Goal: Information Seeking & Learning: Learn about a topic

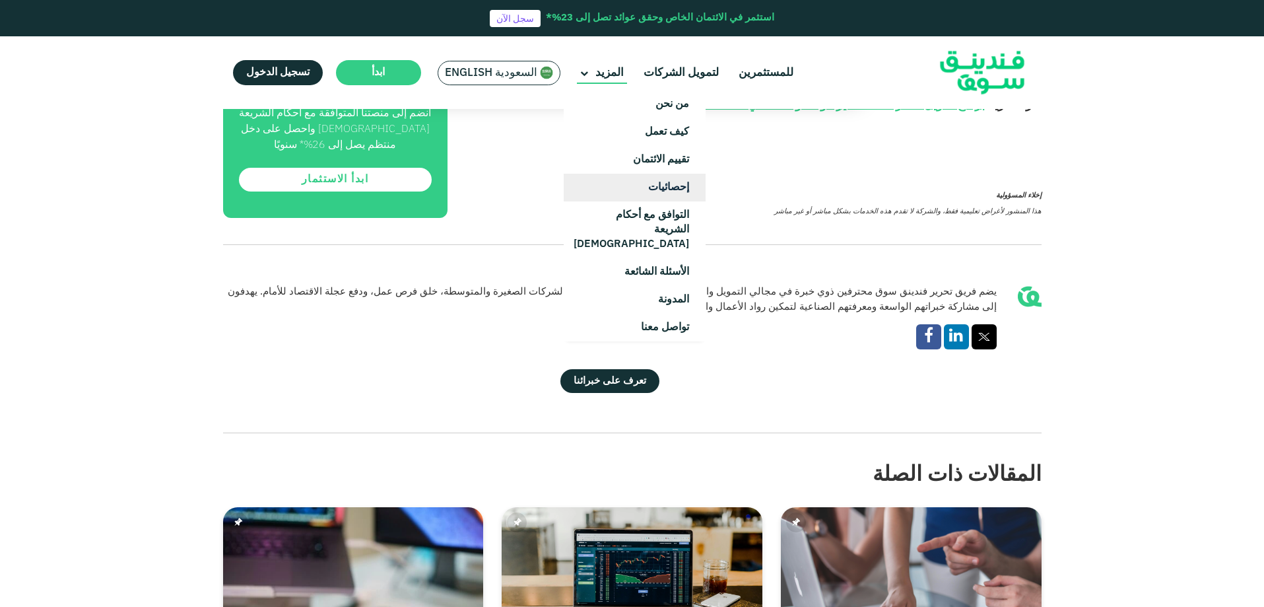
click at [638, 191] on link "إحصائيات" at bounding box center [635, 188] width 142 height 28
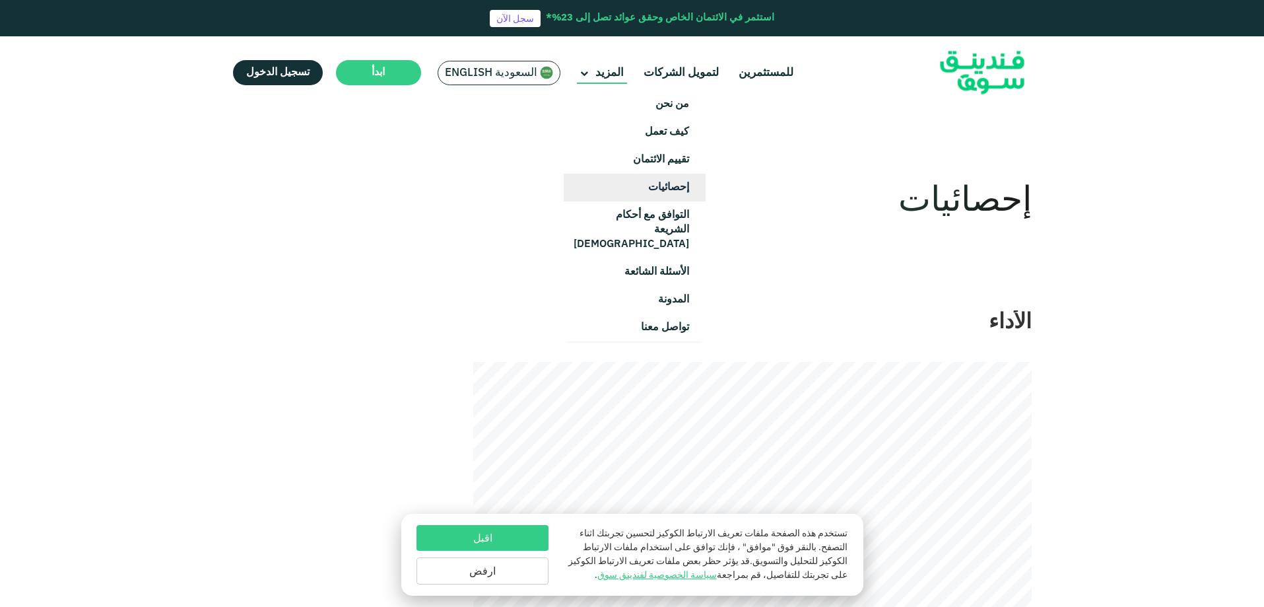
click at [611, 193] on link "إحصائيات" at bounding box center [635, 188] width 142 height 28
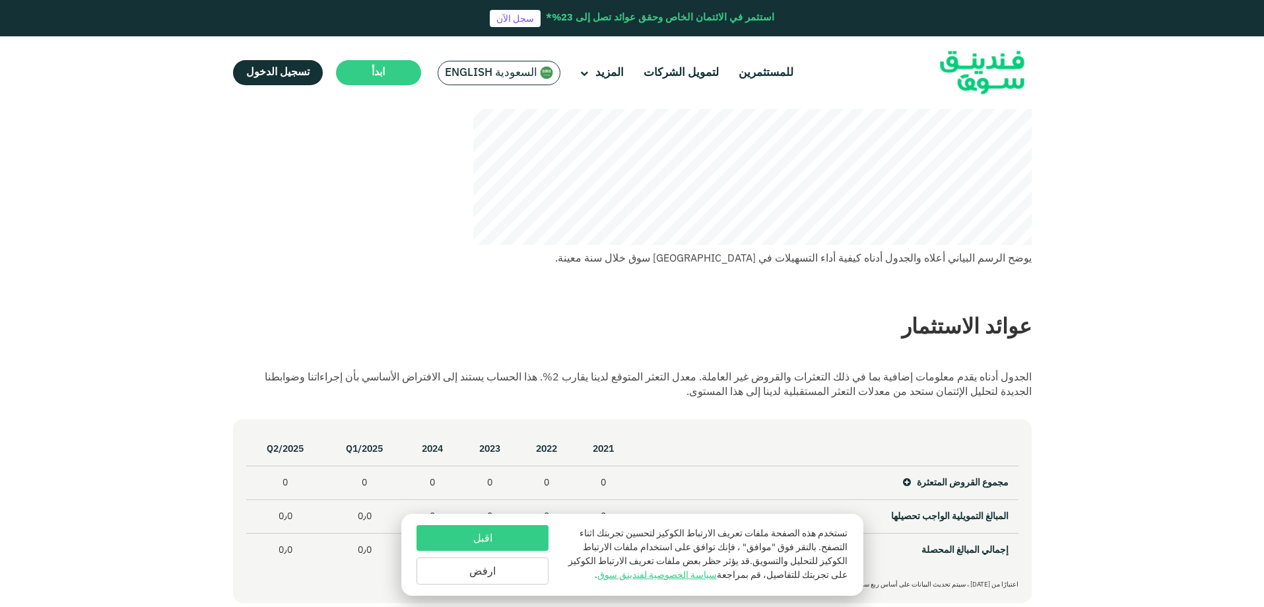
click at [511, 532] on button "اقبل" at bounding box center [483, 538] width 132 height 26
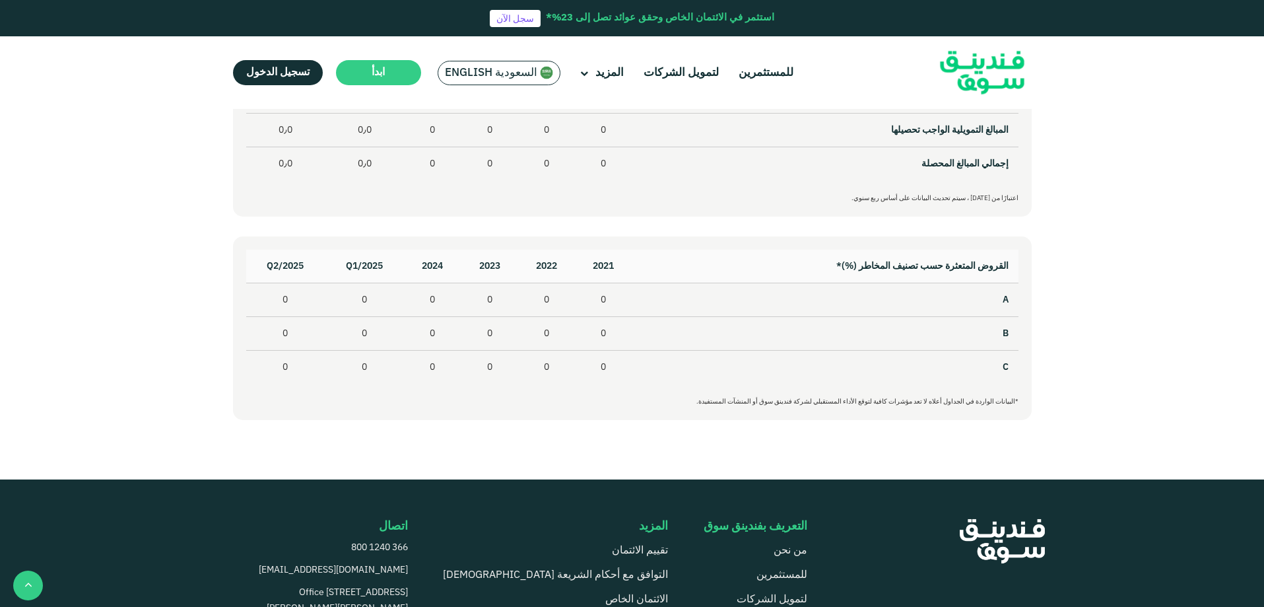
scroll to position [528, 0]
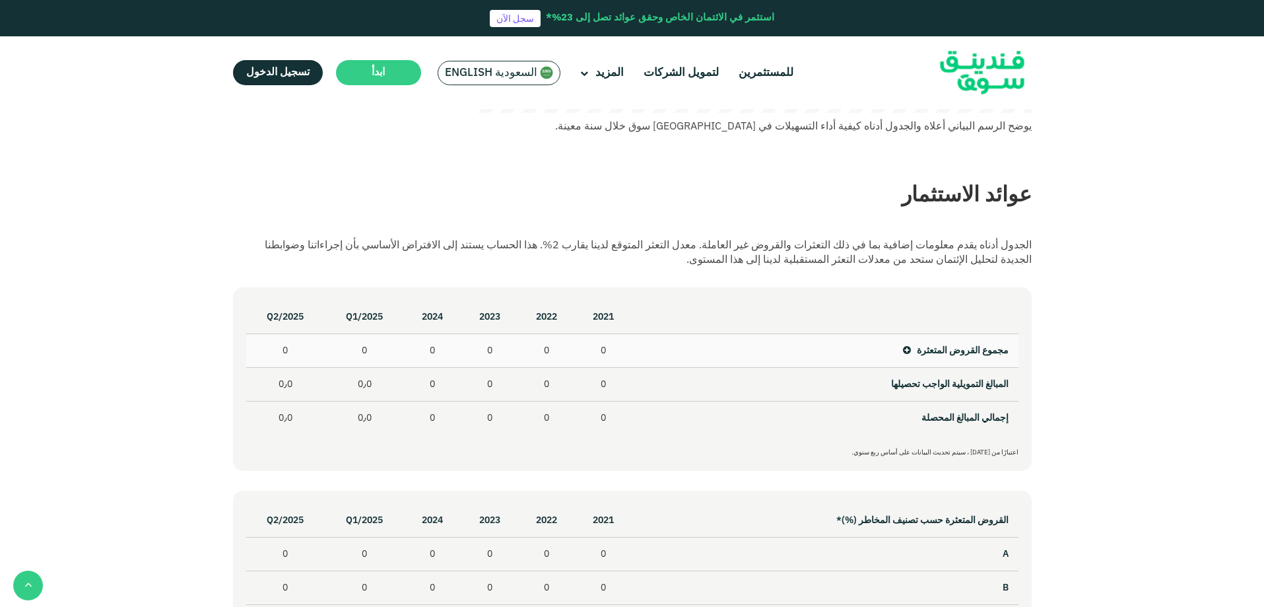
click at [915, 347] on span "مجموع القروض المتعثرة" at bounding box center [956, 350] width 106 height 9
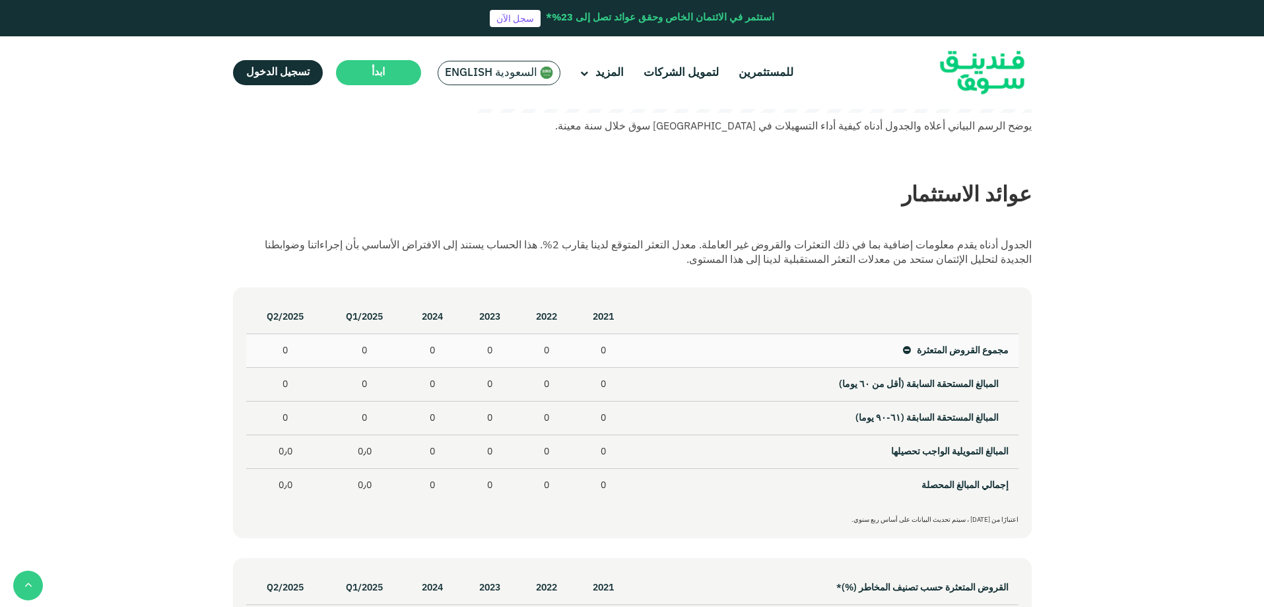
click at [908, 347] on icon at bounding box center [907, 350] width 8 height 9
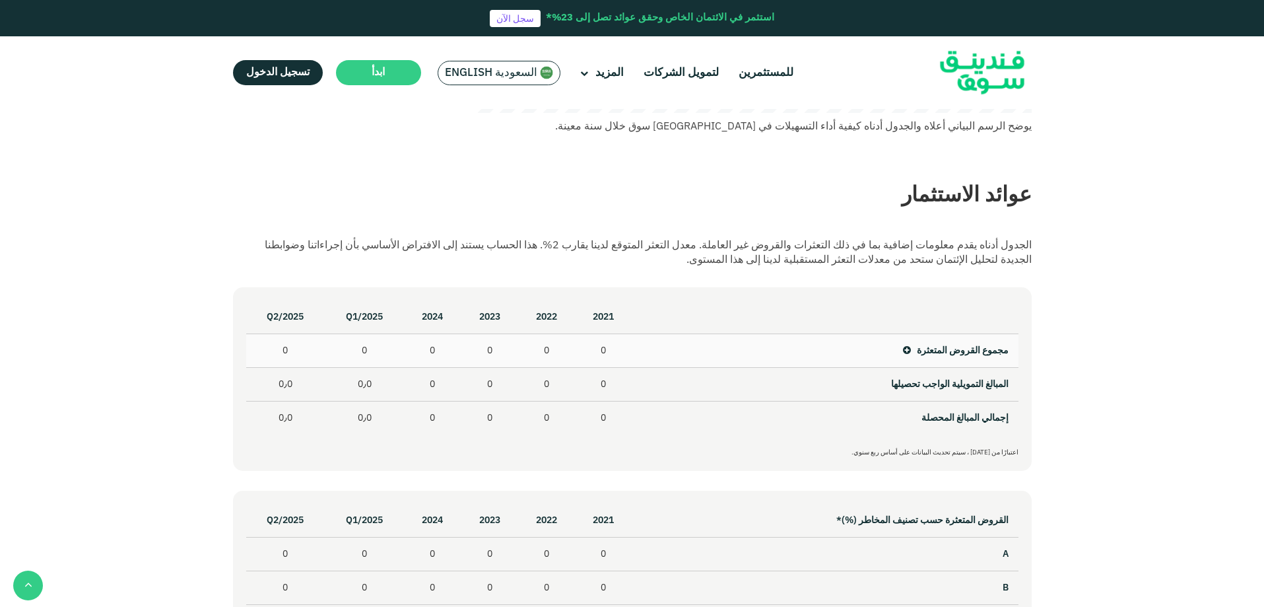
click at [908, 347] on icon at bounding box center [907, 350] width 8 height 9
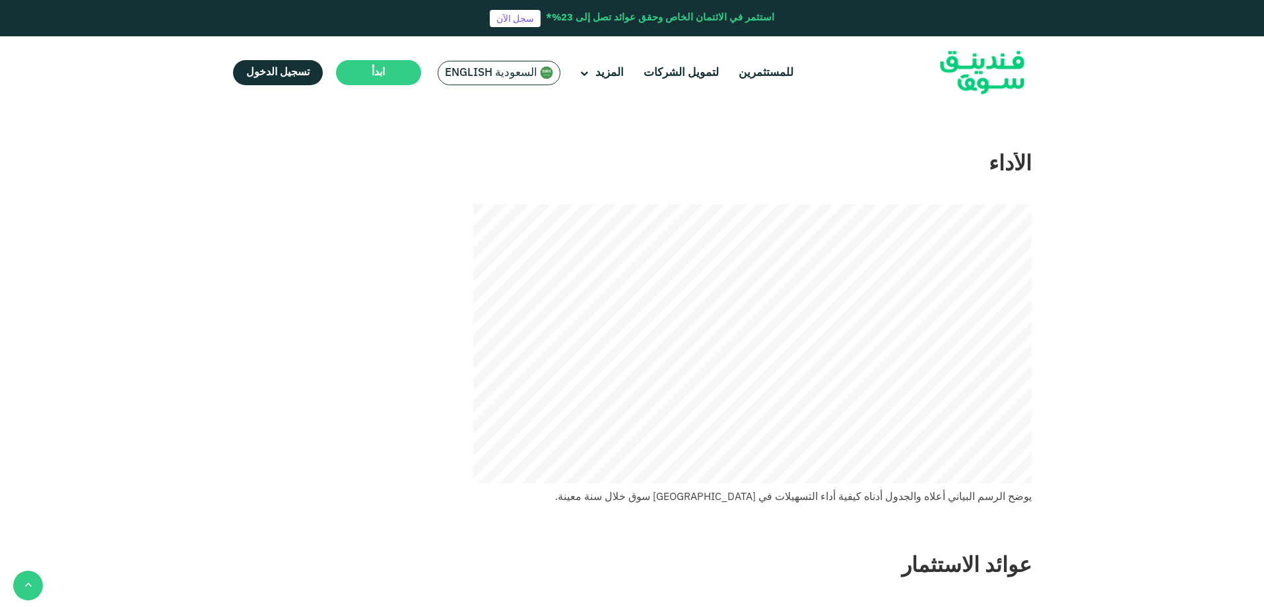
scroll to position [0, 0]
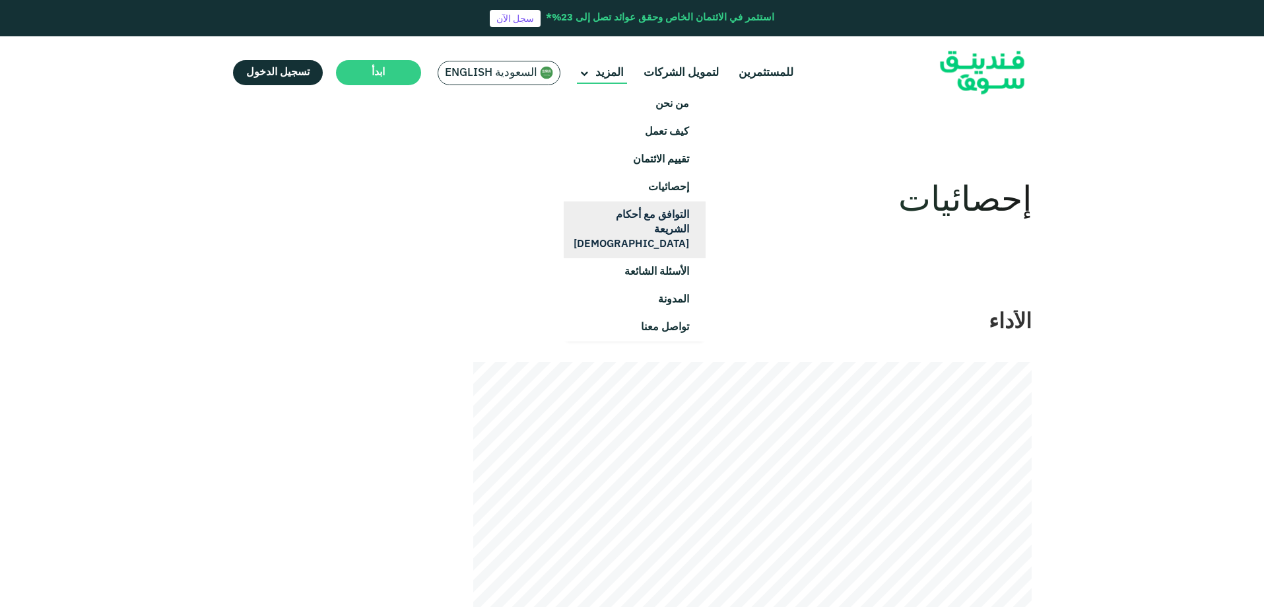
click at [636, 223] on link "التوافق مع أحكام الشريعة [DEMOGRAPHIC_DATA]" at bounding box center [635, 229] width 142 height 57
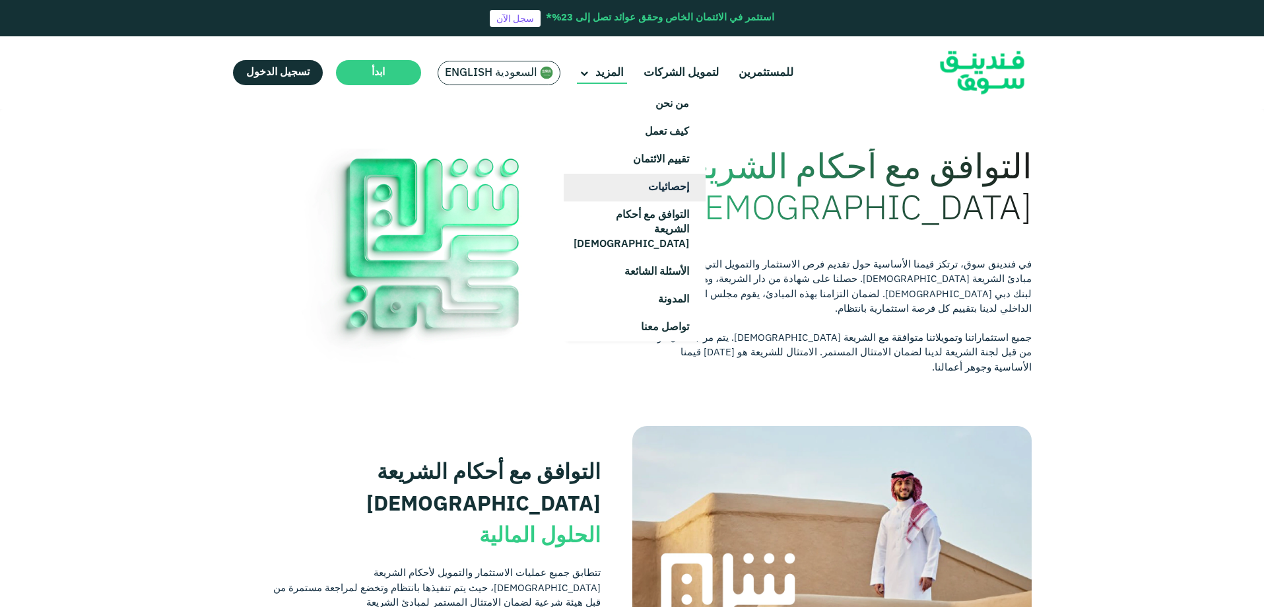
click at [627, 190] on link "إحصائيات" at bounding box center [635, 188] width 142 height 28
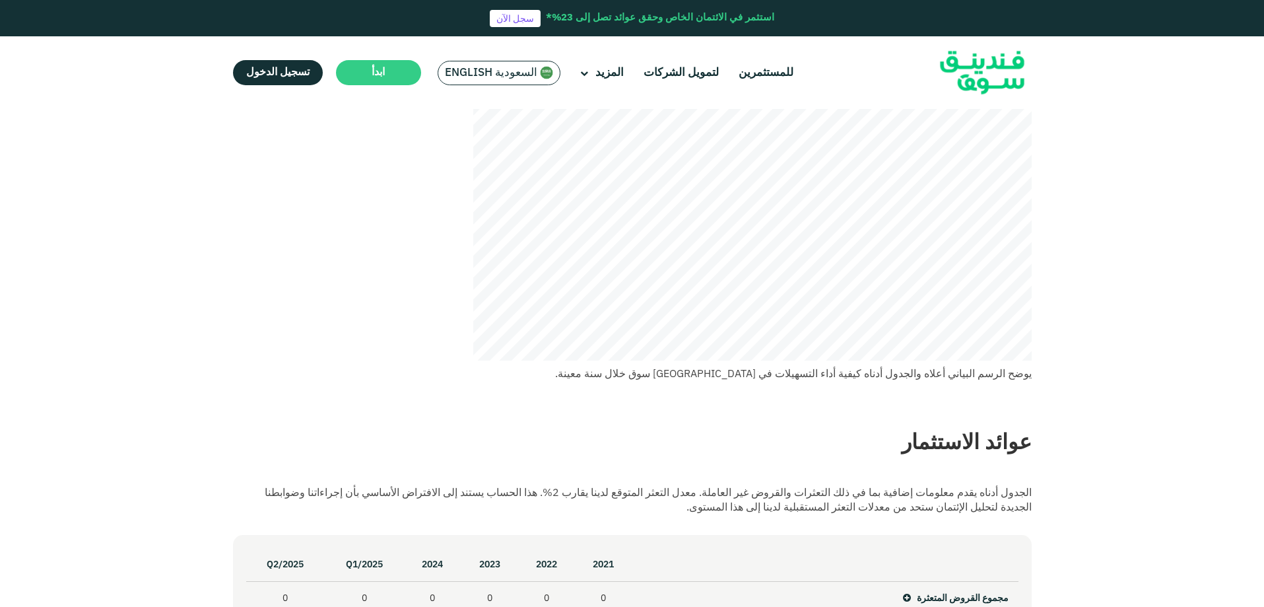
scroll to position [330, 0]
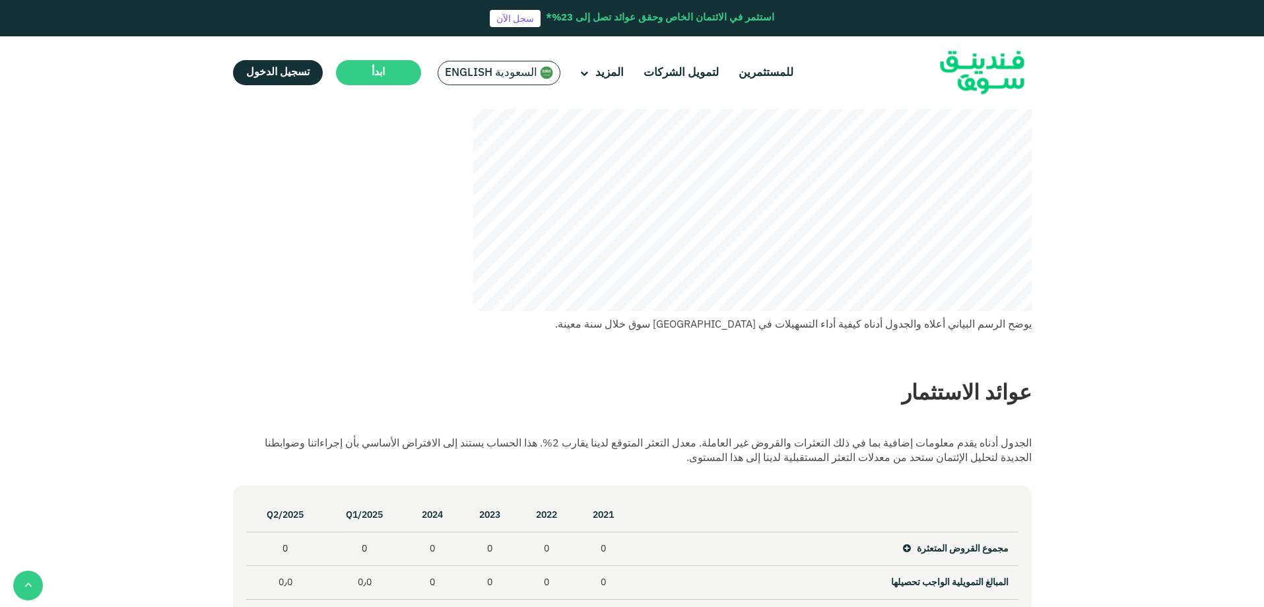
click at [1033, 165] on div "إحصائيات الأداء يوضح الرسم البياني أعلاه والجدول أدناه كيفية أداء التسهيلات في …" at bounding box center [632, 360] width 819 height 1143
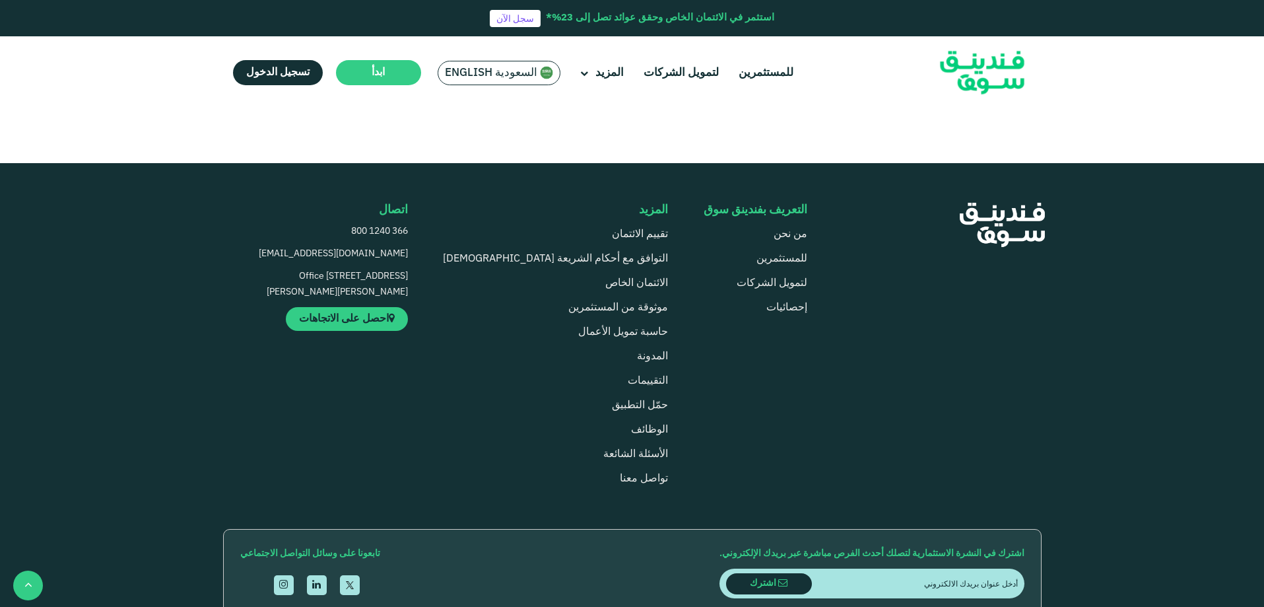
scroll to position [1321, 0]
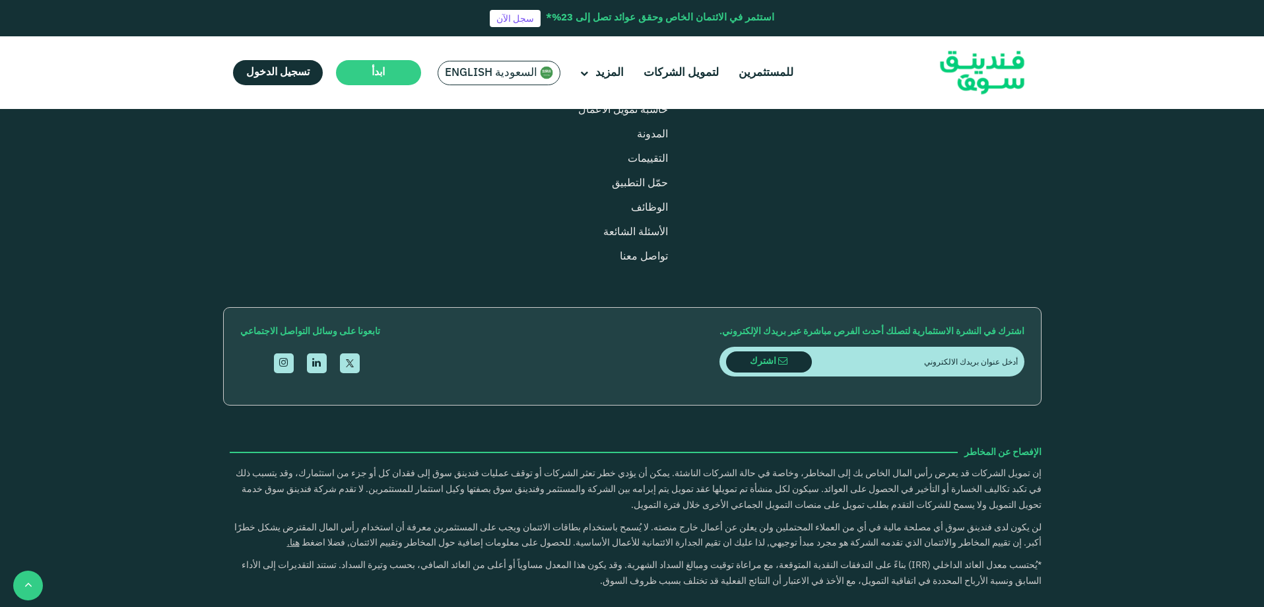
click at [599, 264] on li "تواصل معنا" at bounding box center [555, 257] width 225 height 15
click at [595, 258] on li "تواصل معنا" at bounding box center [555, 257] width 225 height 15
click at [604, 237] on link "الأسئلة الشائعة" at bounding box center [636, 232] width 65 height 10
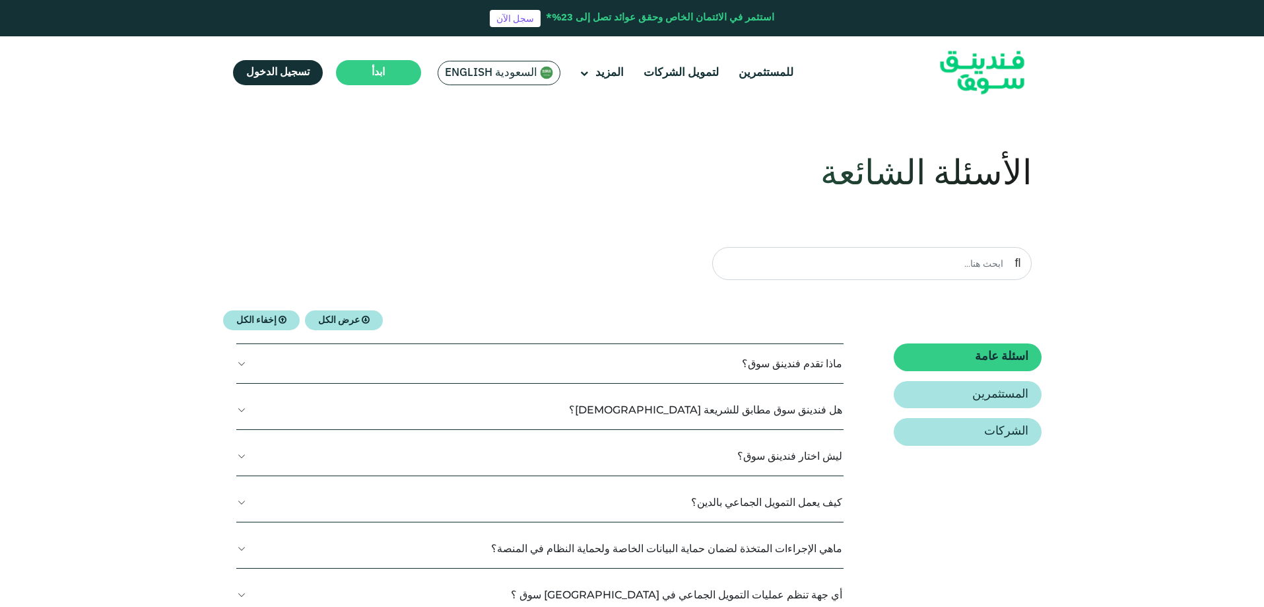
scroll to position [198, 0]
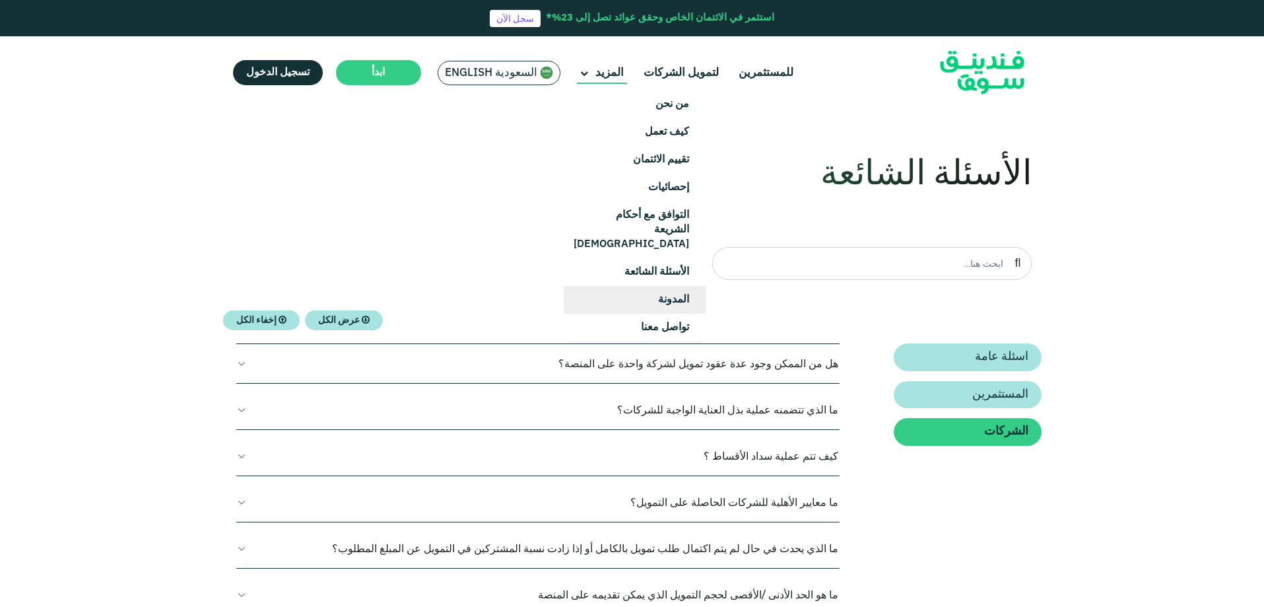
click at [613, 286] on link "المدونة" at bounding box center [635, 300] width 142 height 28
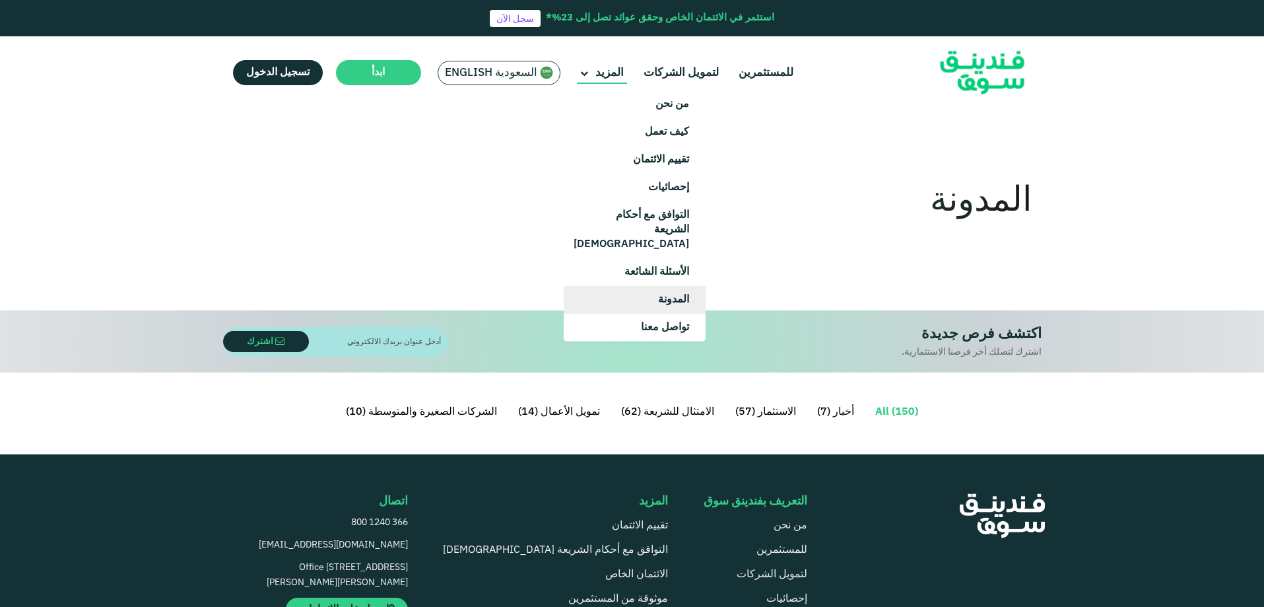
click at [654, 289] on link "المدونة" at bounding box center [635, 300] width 142 height 28
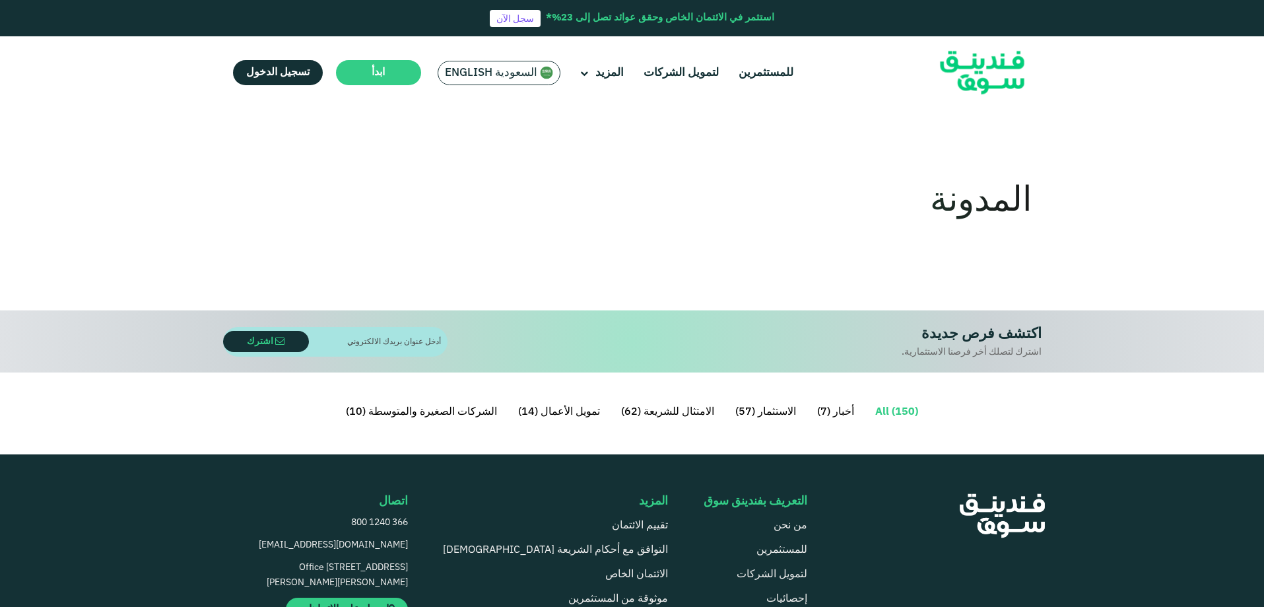
click at [734, 12] on div "استثمر في الائتمان الخاص وحقق عوائد تصل إلى 23%*" at bounding box center [660, 18] width 228 height 15
click at [822, 71] on div "للمستثمرين لتمويل الشركات المزيد من نحن" at bounding box center [632, 72] width 819 height 73
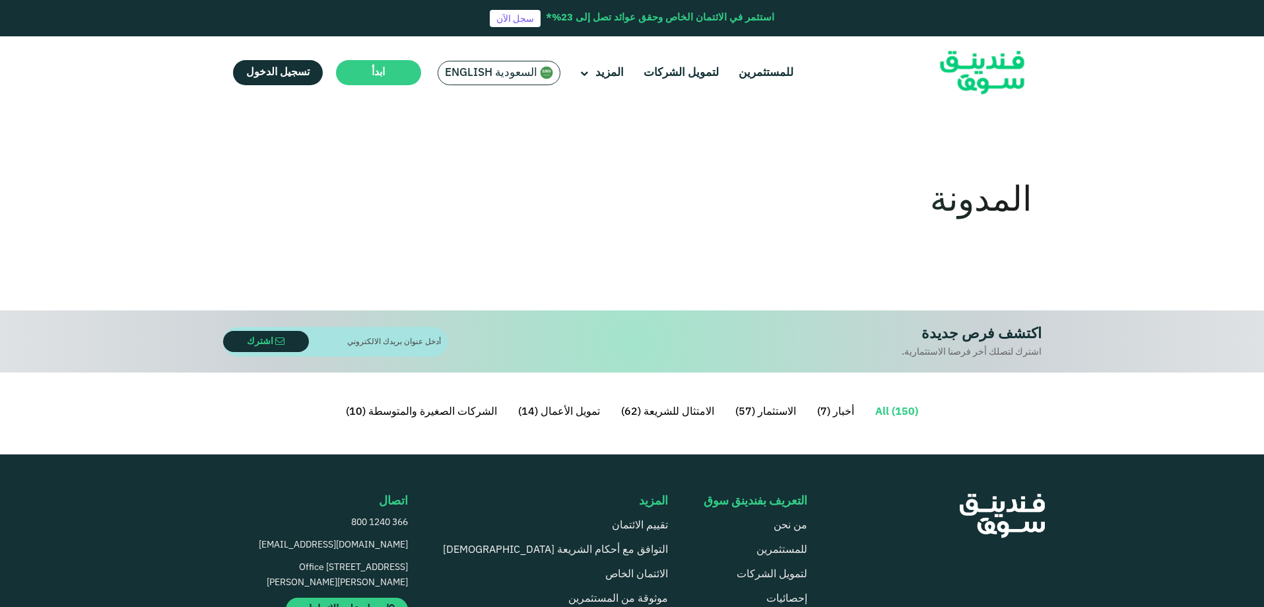
click at [822, 71] on div "للمستثمرين لتمويل الشركات المزيد من نحن" at bounding box center [632, 72] width 819 height 73
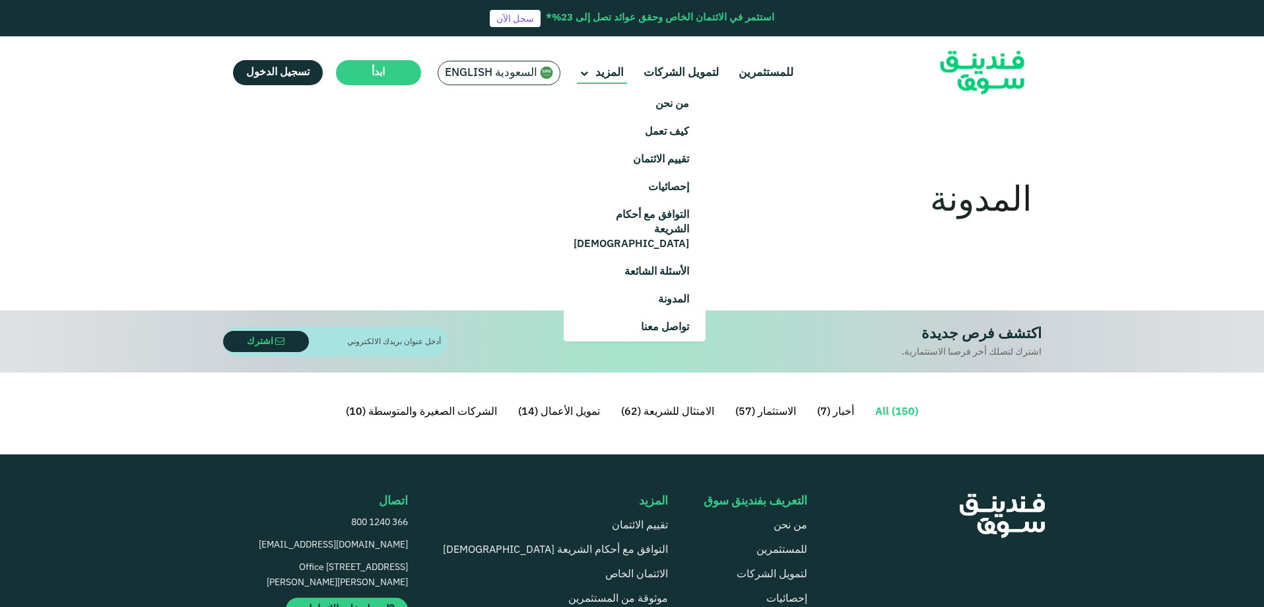
click at [584, 77] on icon at bounding box center [584, 74] width 8 height 8
click at [624, 135] on link "كيف تعمل" at bounding box center [635, 132] width 142 height 28
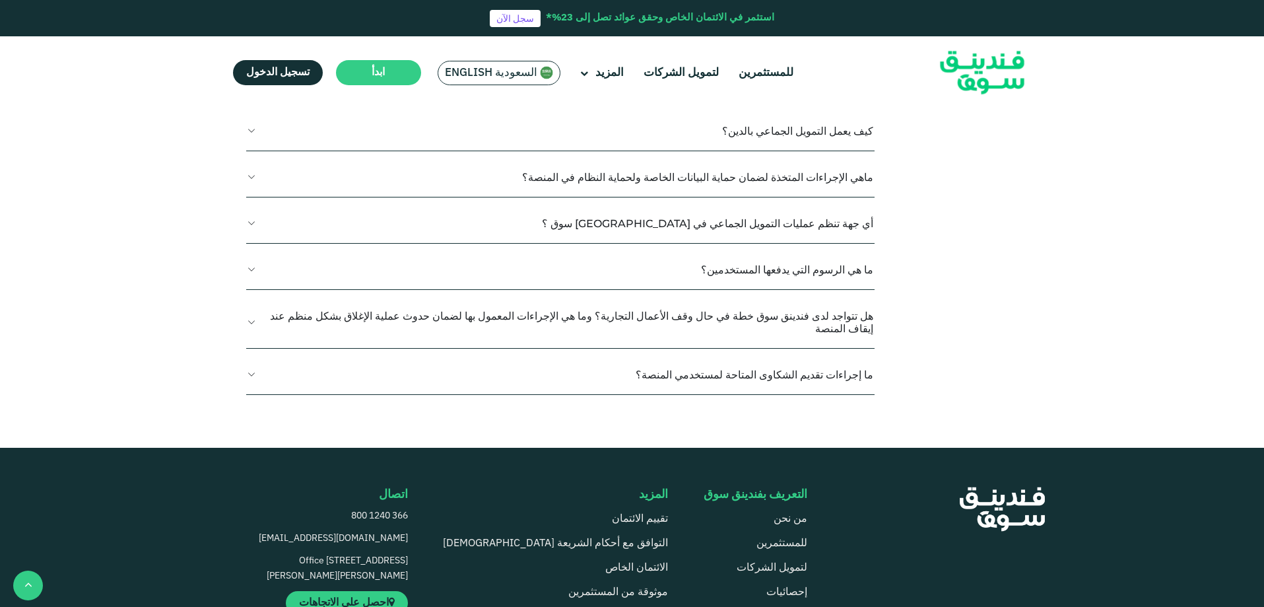
scroll to position [1651, 0]
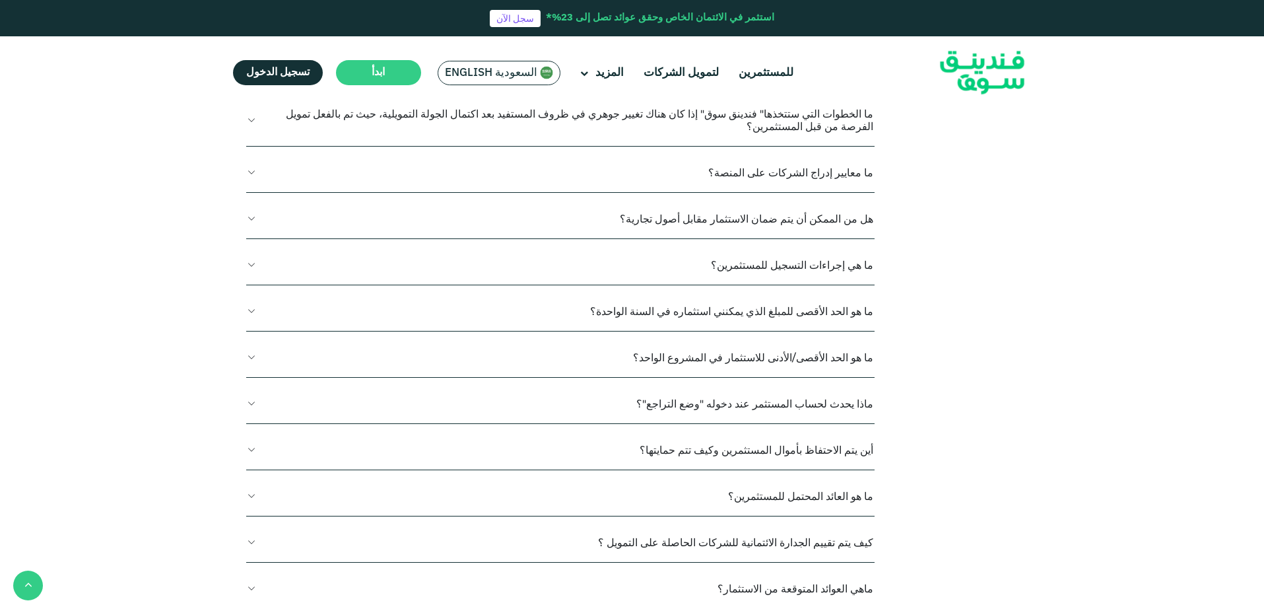
click at [969, 15] on link "الشركات" at bounding box center [960, 1] width 144 height 28
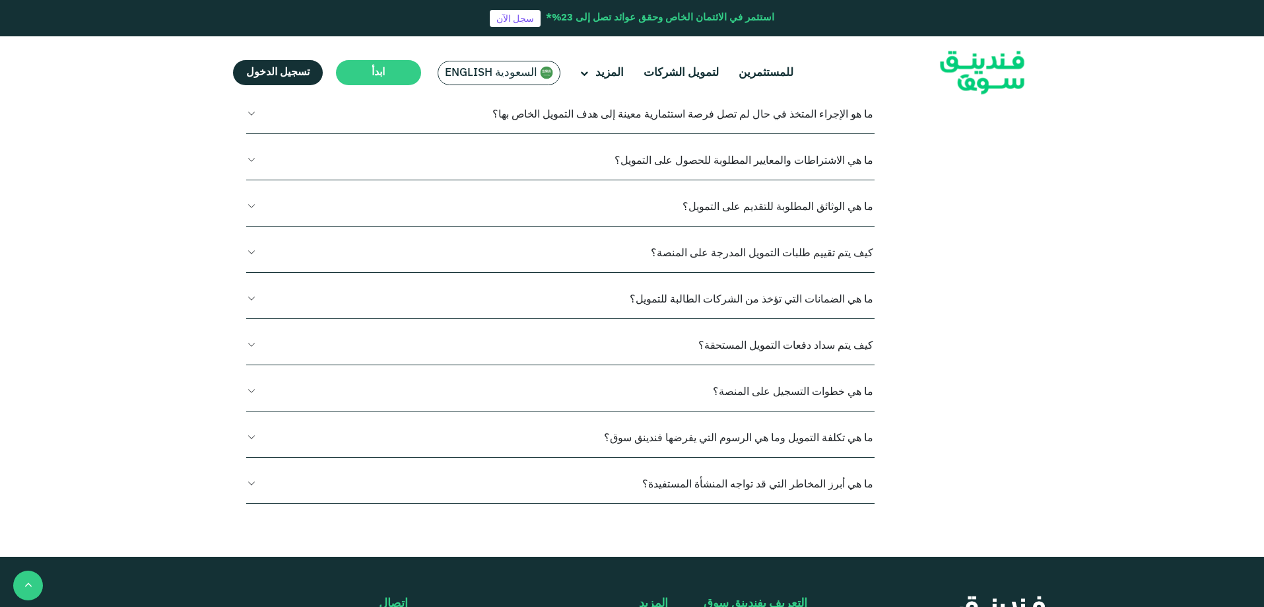
scroll to position [1915, 0]
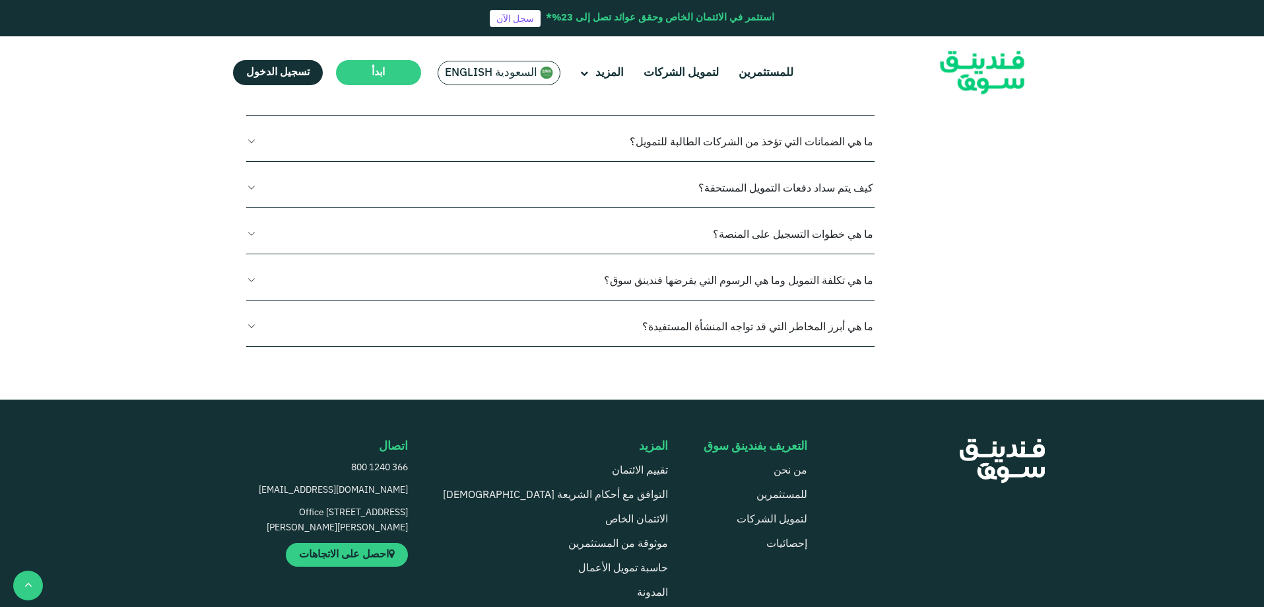
scroll to position [2113, 0]
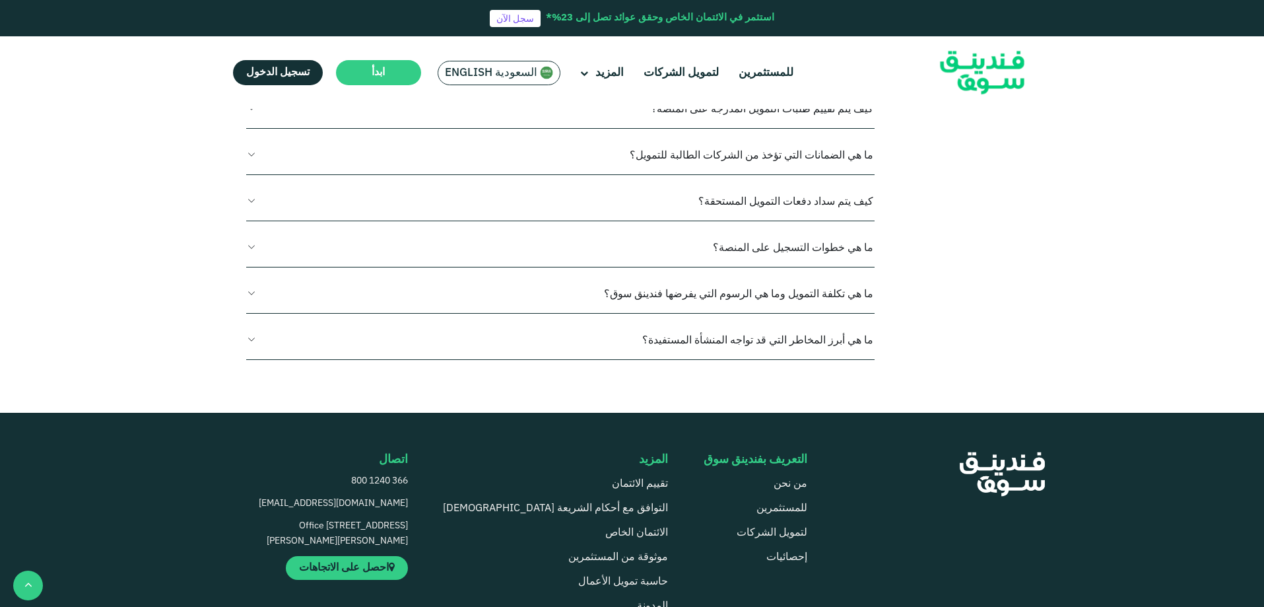
click at [796, 36] on button "ما هي الاشتراطات والمعايير المطلوبة للحصول على التمويل؟" at bounding box center [560, 16] width 629 height 39
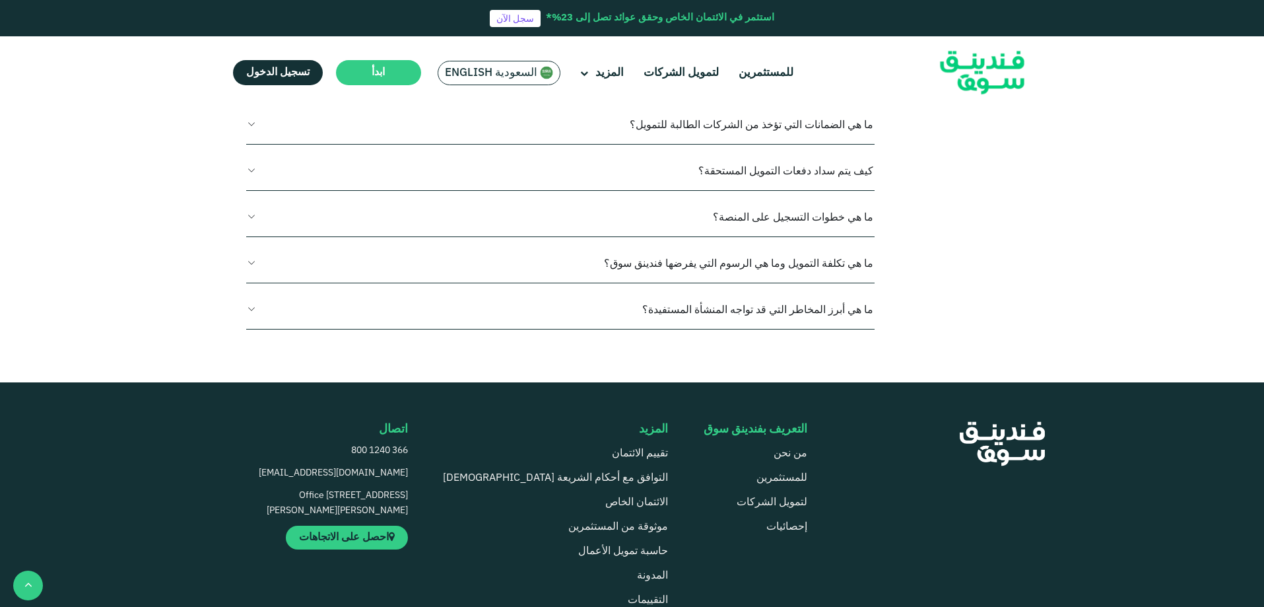
scroll to position [2377, 0]
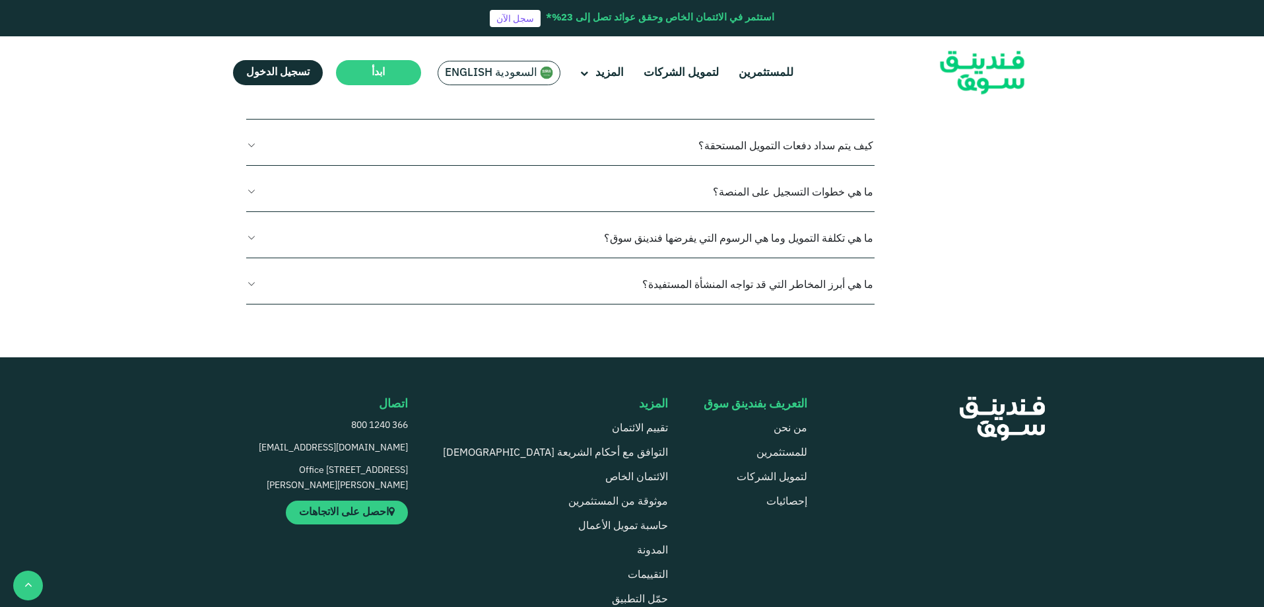
drag, startPoint x: 865, startPoint y: 162, endPoint x: 719, endPoint y: 213, distance: 154.7
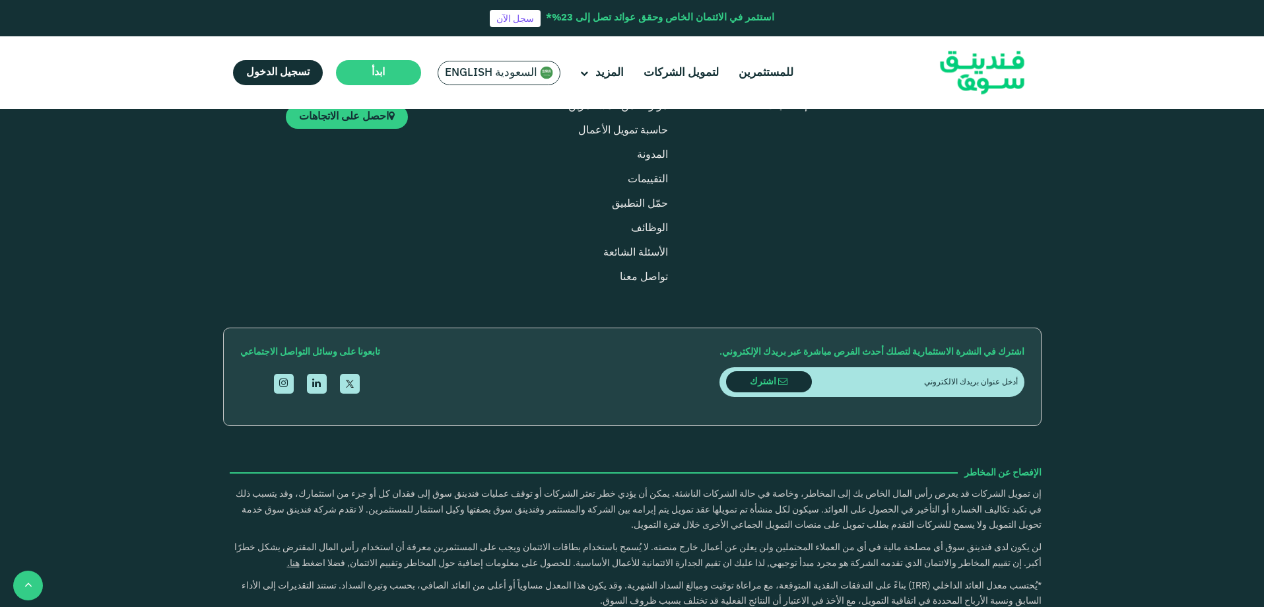
scroll to position [2773, 0]
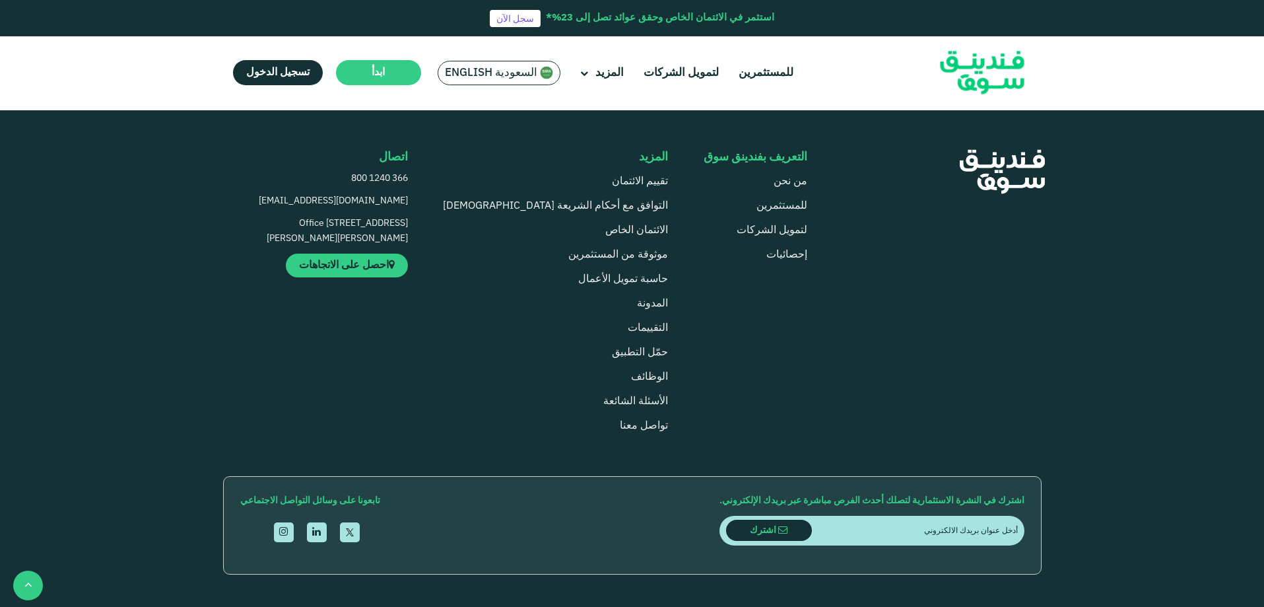
scroll to position [2707, 0]
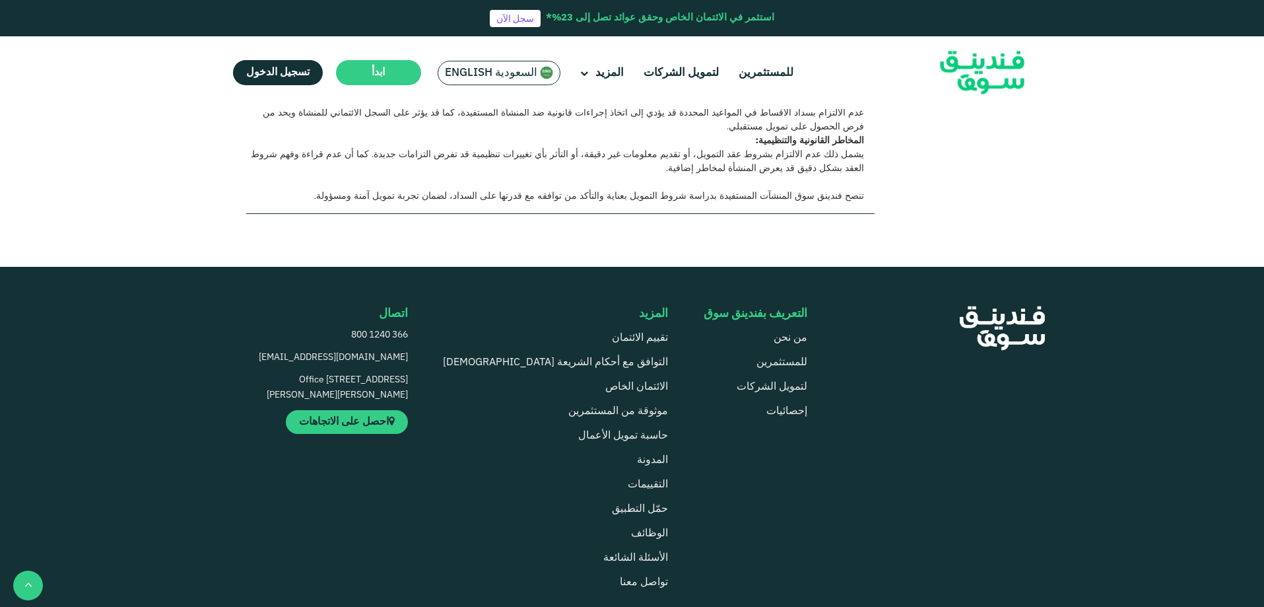
scroll to position [2509, 0]
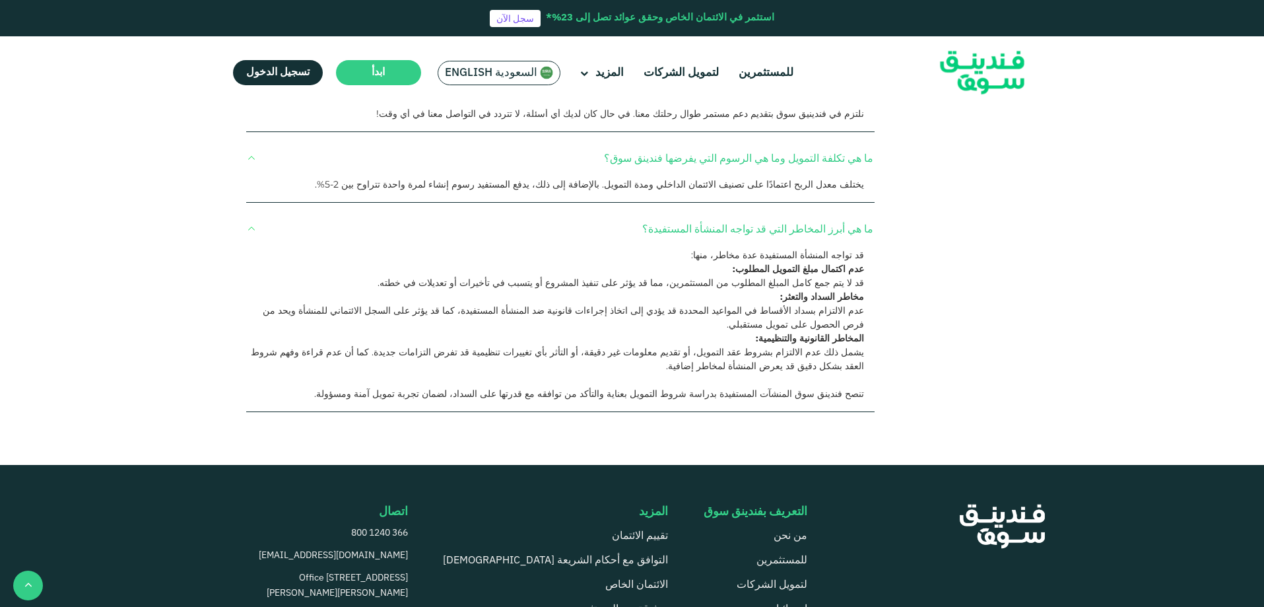
click at [768, 33] on button "كيف يتم سداد دفعات التمويل المستحقة؟" at bounding box center [560, 13] width 629 height 39
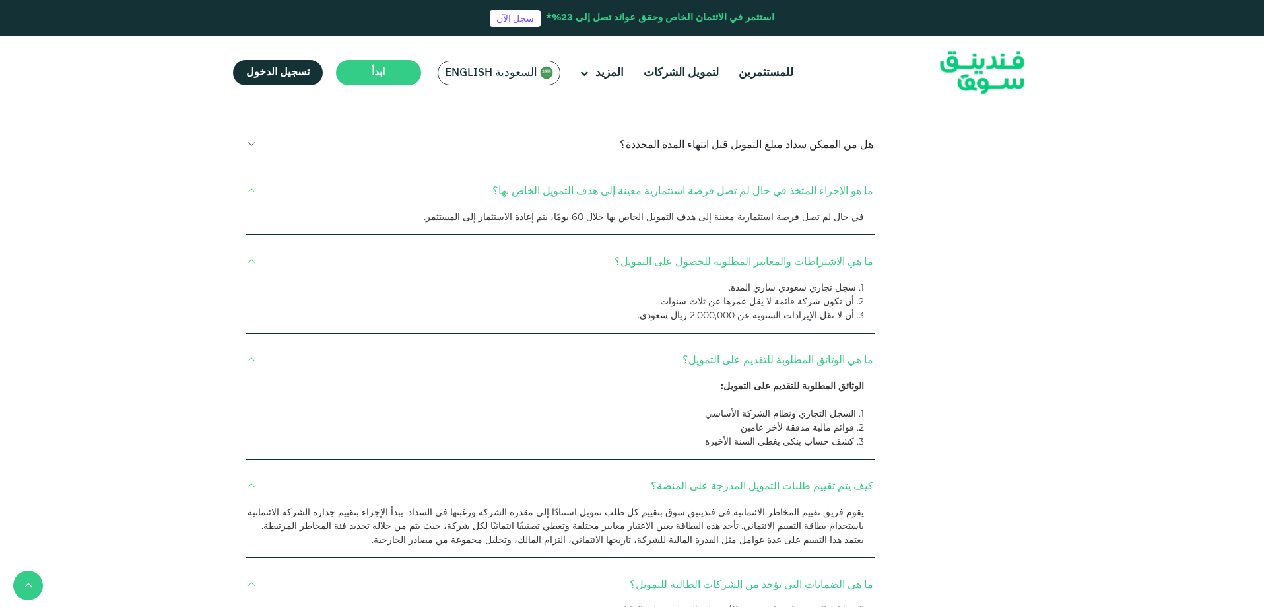
scroll to position [1849, 0]
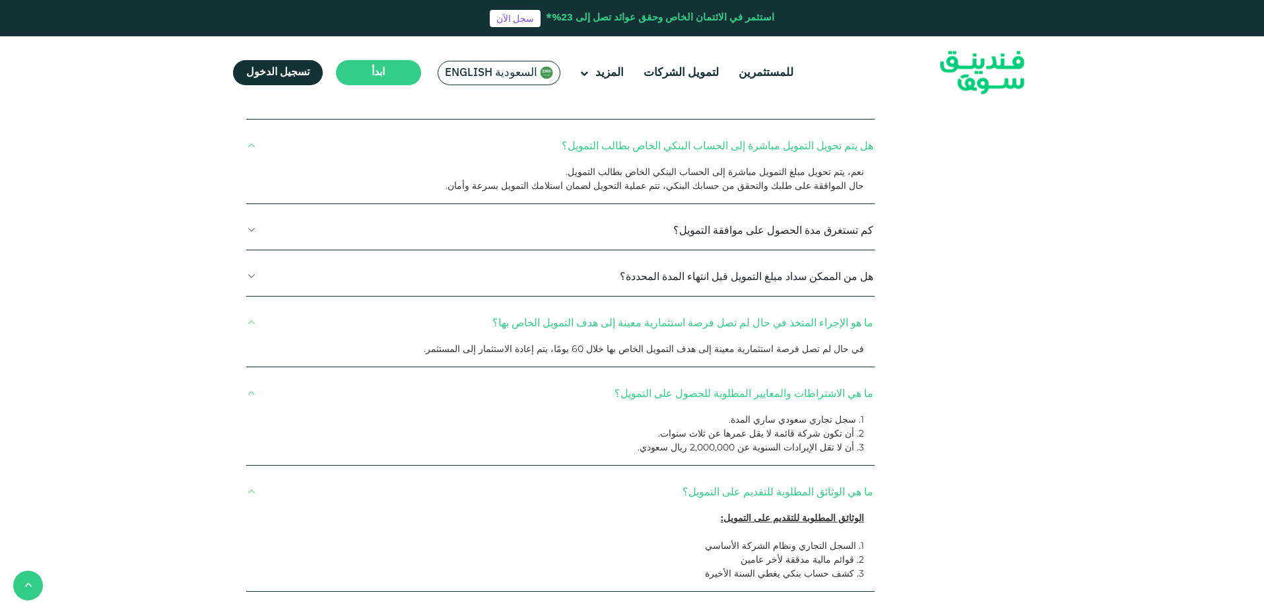
scroll to position [1717, 0]
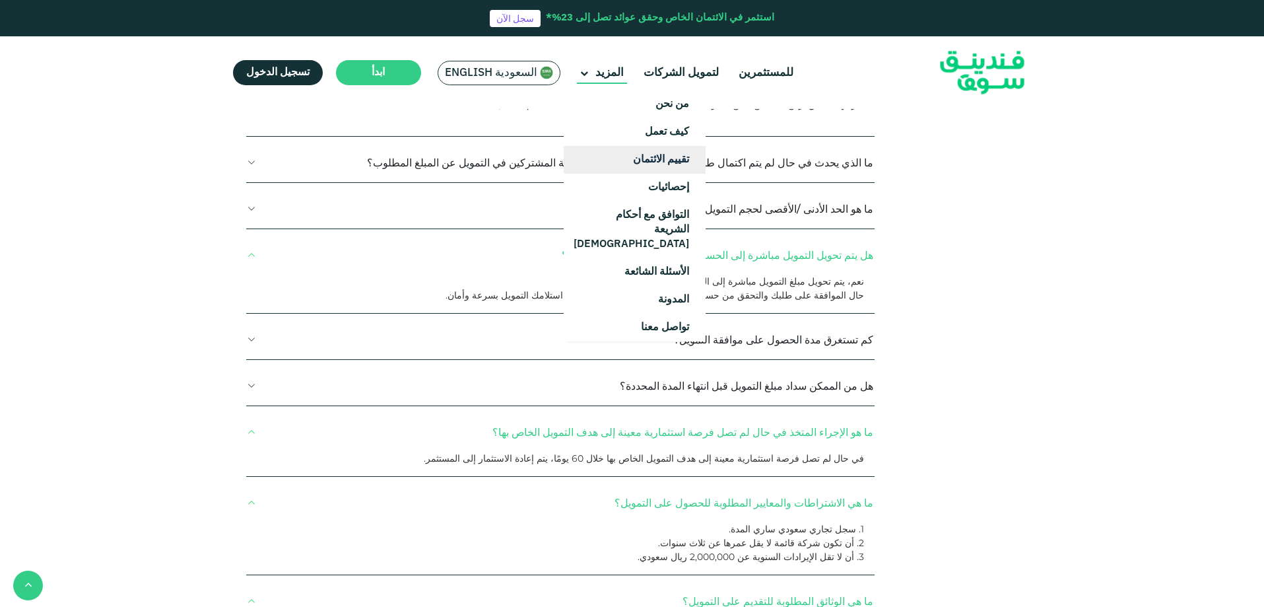
click at [609, 165] on link "تقييم الائتمان" at bounding box center [635, 160] width 142 height 28
